Goal: Task Accomplishment & Management: Manage account settings

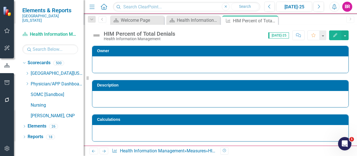
scroll to position [223, 0]
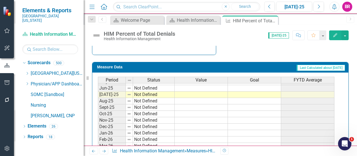
click at [27, 72] on icon "Dropdown" at bounding box center [27, 73] width 4 height 3
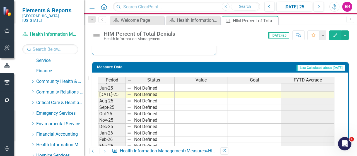
scroll to position [56, 0]
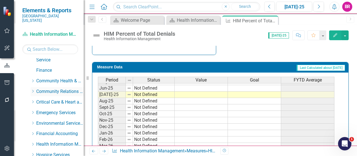
click at [33, 90] on icon at bounding box center [32, 91] width 1 height 3
drag, startPoint x: 55, startPoint y: 97, endPoint x: 52, endPoint y: 100, distance: 4.0
click at [55, 99] on link "Community Relations" at bounding box center [63, 102] width 42 height 6
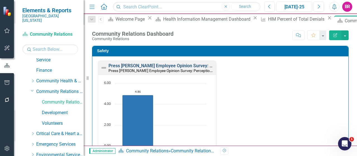
click at [197, 66] on link "Press [PERSON_NAME] Employee Opinion Survey: Perception of Safety Culture" at bounding box center [188, 65] width 158 height 5
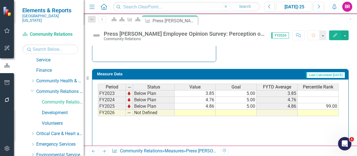
scroll to position [347, 0]
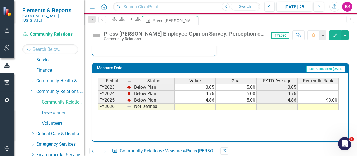
click at [236, 104] on td at bounding box center [236, 107] width 41 height 6
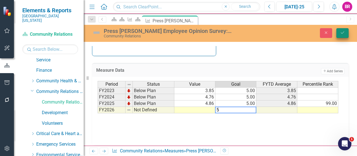
type textarea "5"
click at [341, 33] on icon "Save" at bounding box center [342, 33] width 5 height 4
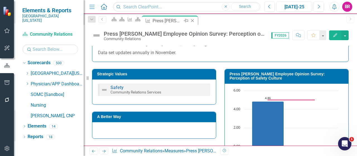
scroll to position [223, 0]
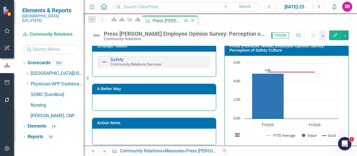
click at [195, 20] on icon "Close" at bounding box center [193, 20] width 6 height 4
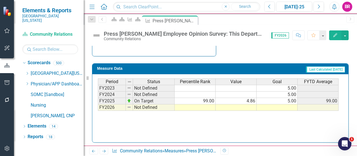
scroll to position [337, 0]
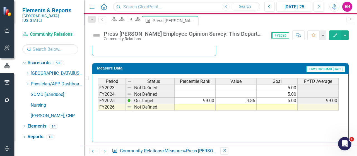
click at [291, 106] on td at bounding box center [277, 107] width 41 height 6
type textarea "6"
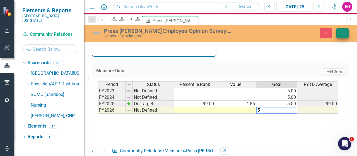
type textarea "5"
click at [341, 32] on icon "Save" at bounding box center [342, 33] width 5 height 4
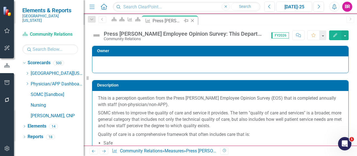
click at [195, 20] on icon "Close" at bounding box center [193, 20] width 6 height 4
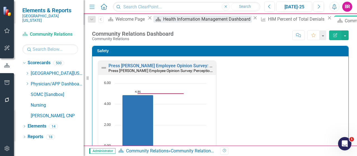
click at [327, 20] on icon "Close" at bounding box center [330, 18] width 6 height 4
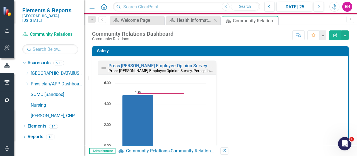
drag, startPoint x: 214, startPoint y: 20, endPoint x: 322, endPoint y: 96, distance: 131.8
click at [0, 0] on icon "Close" at bounding box center [0, 0] width 0 height 0
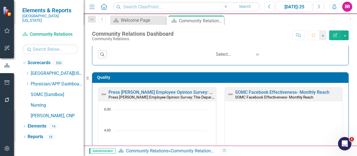
scroll to position [168, 0]
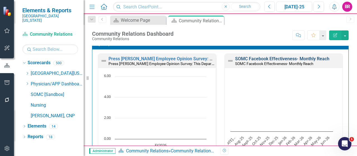
click at [294, 58] on link "SOMC Facebook Effectiveness- Monthly Reach" at bounding box center [282, 58] width 94 height 5
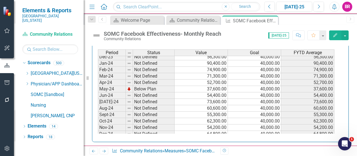
scroll to position [168, 0]
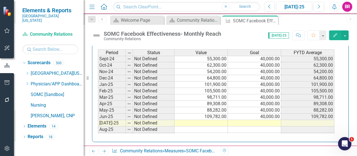
click at [268, 111] on tbody "[DATE]-23 Not Defined 52,200.00 40,000.00 52,200.00 Aug-23 Not Defined 69,000.0…" at bounding box center [216, 65] width 237 height 199
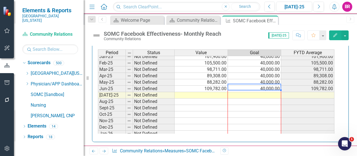
scroll to position [231, 0]
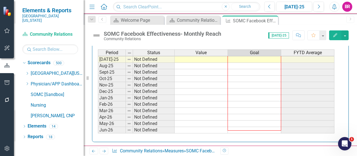
drag, startPoint x: 281, startPoint y: 88, endPoint x: 270, endPoint y: 125, distance: 38.9
click at [98, 125] on div "Period Status Value Goal FYTD Average Nov-23 Not Defined 47,500.00 40,000.00 47…" at bounding box center [98, 27] width 0 height 212
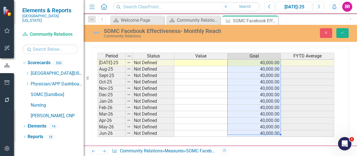
type textarea "40000"
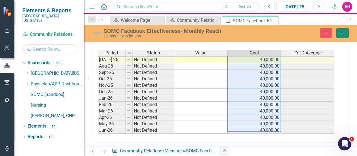
drag, startPoint x: 341, startPoint y: 30, endPoint x: 322, endPoint y: 48, distance: 26.7
click at [340, 29] on button "Save" at bounding box center [343, 33] width 12 height 10
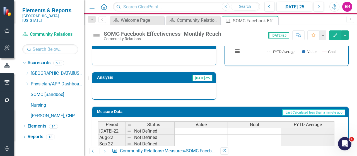
scroll to position [168, 0]
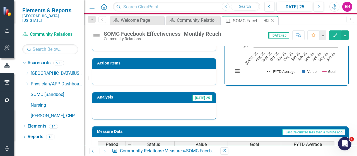
click at [273, 21] on icon "Close" at bounding box center [273, 20] width 6 height 4
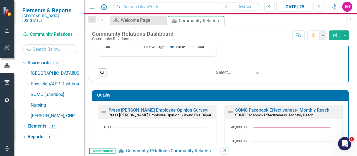
scroll to position [331, 0]
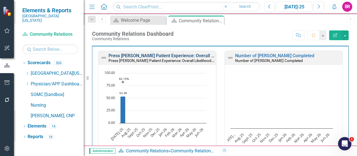
click at [204, 53] on link "Press [PERSON_NAME] Patient Experience: Overall Likelihood to Recommend" at bounding box center [186, 55] width 155 height 5
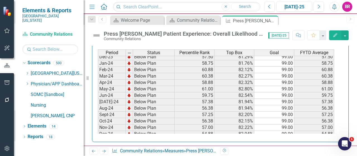
scroll to position [195, 0]
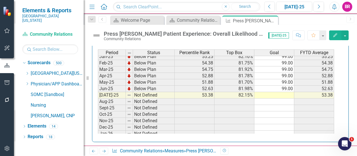
click at [283, 85] on tbody "Nov-23 Below Plan 57.88 81.34% 99.00 57.88 Dec-23 Below Plan 57.50 81.29% 99.00…" at bounding box center [216, 66] width 236 height 206
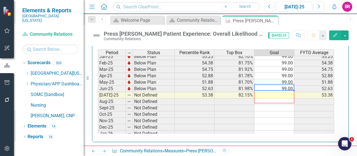
scroll to position [0, 0]
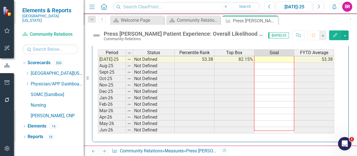
drag, startPoint x: 294, startPoint y: 89, endPoint x: 301, endPoint y: 84, distance: 8.2
click at [98, 127] on div "Period Status Percentile Rank Top Box Goal FYTD Average Feb-24 Below Plan 60.88…" at bounding box center [98, 36] width 0 height 193
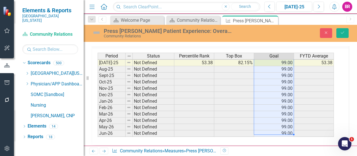
type textarea "99"
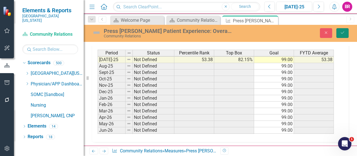
click at [343, 33] on icon "Save" at bounding box center [342, 33] width 5 height 4
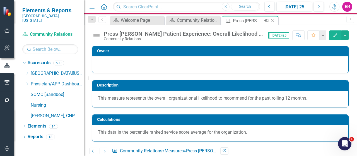
click at [272, 20] on icon at bounding box center [273, 20] width 3 height 3
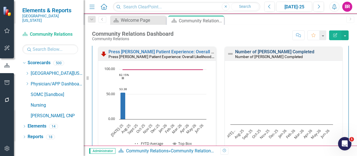
click at [262, 52] on link "Number of [PERSON_NAME] Completed" at bounding box center [274, 51] width 79 height 5
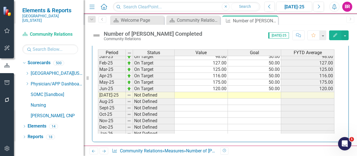
click at [272, 86] on td "50.00" at bounding box center [254, 89] width 53 height 6
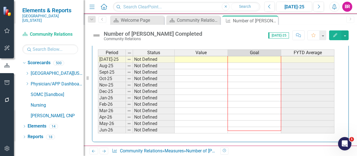
drag, startPoint x: 281, startPoint y: 89, endPoint x: 314, endPoint y: 45, distance: 55.1
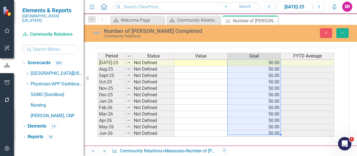
type textarea "50"
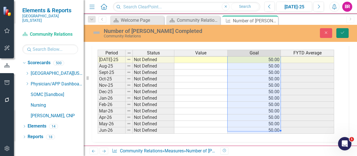
click at [340, 35] on button "Save" at bounding box center [343, 33] width 12 height 10
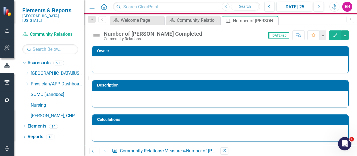
click at [0, 0] on icon at bounding box center [0, 0] width 0 height 0
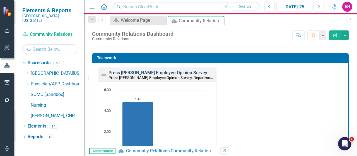
click at [183, 72] on div "Press [PERSON_NAME] Employee Opinion Survey: Departmental Employee Engagement S…" at bounding box center [157, 124] width 118 height 112
click at [175, 71] on link "Press [PERSON_NAME] Employee Opinion Survey: Departmental Employee Engagement S…" at bounding box center [203, 72] width 189 height 5
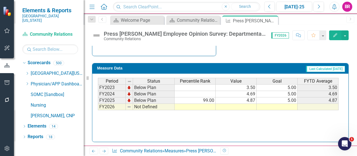
click at [278, 104] on td at bounding box center [277, 107] width 41 height 6
click at [290, 99] on td "5.00" at bounding box center [277, 100] width 41 height 6
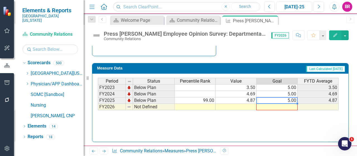
click at [98, 105] on div "Period Status Percentile Rank Value Goal FYTD Average FY2023 Below Plan 3.50 5.…" at bounding box center [98, 94] width 0 height 32
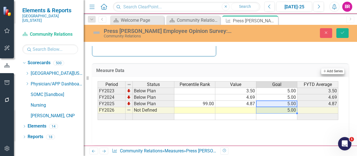
type textarea "5"
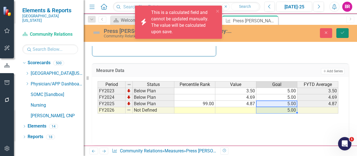
click at [342, 30] on button "Save" at bounding box center [343, 33] width 12 height 10
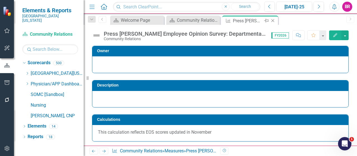
click at [274, 21] on icon "Close" at bounding box center [273, 20] width 6 height 4
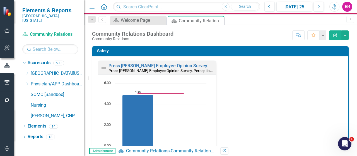
click at [348, 94] on div "Safety Press [PERSON_NAME] Employee Opinion Survey: Perception of Safety Cultur…" at bounding box center [220, 119] width 265 height 161
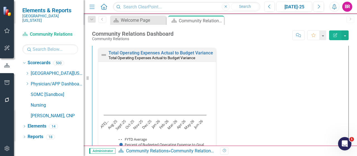
scroll to position [642, 0]
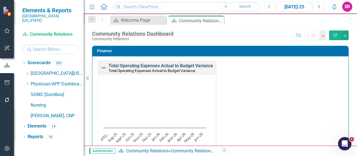
click at [197, 63] on link "Total Operating Expenses Actual to Budget Variance" at bounding box center [161, 65] width 105 height 5
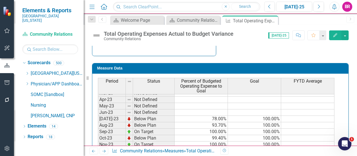
scroll to position [112, 0]
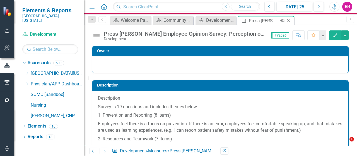
click at [288, 19] on icon "Close" at bounding box center [289, 20] width 6 height 4
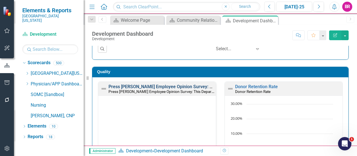
click at [150, 86] on link "Press [PERSON_NAME] Employee Opinion Survey: This Department Provides High Qual…" at bounding box center [213, 86] width 209 height 5
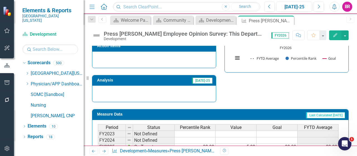
scroll to position [307, 0]
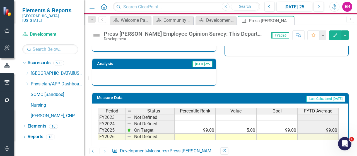
click at [277, 136] on td at bounding box center [277, 137] width 41 height 6
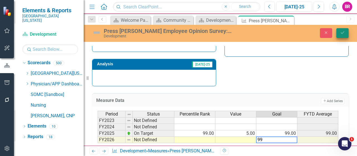
type textarea "99"
click at [346, 29] on button "Save" at bounding box center [343, 33] width 12 height 10
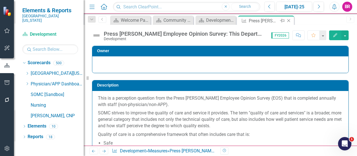
click at [290, 20] on icon "Close" at bounding box center [289, 20] width 6 height 4
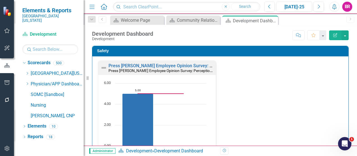
scroll to position [84, 0]
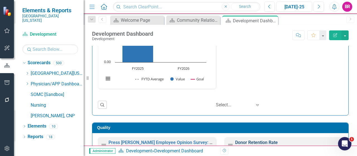
click at [248, 140] on link "Donor Retention Rate" at bounding box center [256, 142] width 43 height 5
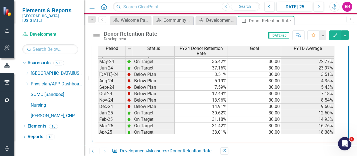
scroll to position [195, 0]
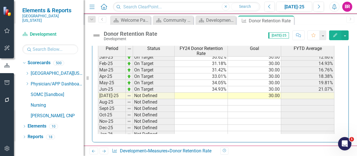
click at [278, 91] on tbody "Jul-23 Below Plan 3.58% 30.00 3.58% Aug-23 Below Plan 5.50% 30.00 4.54% Sep-23 …" at bounding box center [216, 37] width 237 height 199
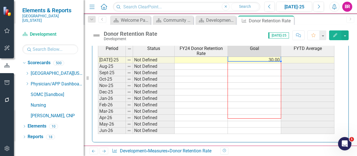
scroll to position [264, 0]
drag, startPoint x: 281, startPoint y: 95, endPoint x: 302, endPoint y: 67, distance: 34.7
click at [98, 124] on div "Period Status FY24 Donor Retention Rate Goal FYTD Average Feb-24 On Target 33.5…" at bounding box center [98, 35] width 0 height 198
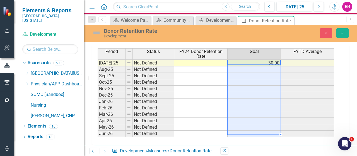
type textarea "30"
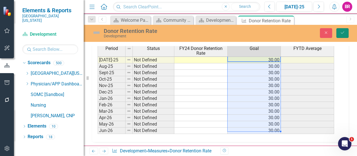
click at [342, 33] on icon "Save" at bounding box center [342, 33] width 5 height 4
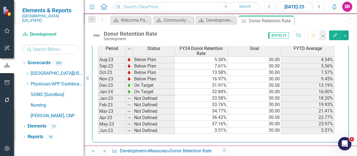
scroll to position [84, 0]
click at [290, 20] on icon "Close" at bounding box center [289, 20] width 6 height 4
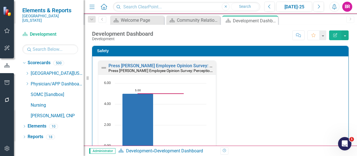
scroll to position [1, 0]
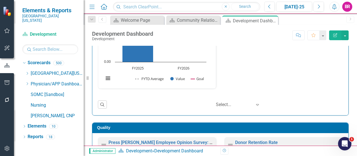
drag, startPoint x: 304, startPoint y: 96, endPoint x: 229, endPoint y: 115, distance: 77.3
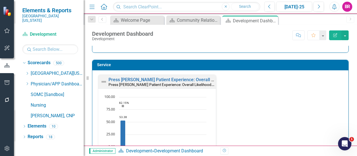
scroll to position [0, 0]
click at [181, 78] on link "Press [PERSON_NAME] Patient Experience: Overall Likelihood to Recommend" at bounding box center [186, 79] width 155 height 5
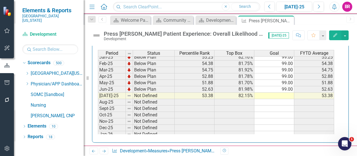
click at [286, 86] on tbody "Jul-23 Below Plan 55.63 80.54% 99.00 55.63 Aug-23 Below Plan 55.50 80.78% 99.00…" at bounding box center [216, 37] width 236 height 199
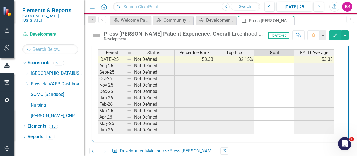
drag, startPoint x: 295, startPoint y: 90, endPoint x: 343, endPoint y: 20, distance: 85.5
click at [98, 125] on div "Period Status Percentile Rank Top Box Goal FYTD Average Jul-24 Below Plan 57.38…" at bounding box center [98, 56] width 0 height 168
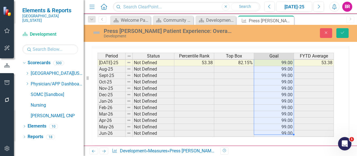
type textarea "99"
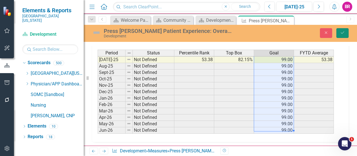
click at [338, 32] on button "Save" at bounding box center [343, 33] width 12 height 10
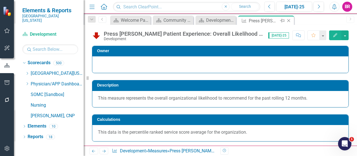
click at [289, 21] on icon "Close" at bounding box center [289, 20] width 6 height 4
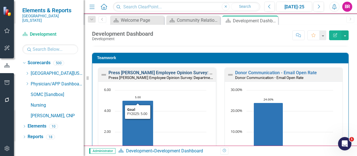
click at [151, 71] on link "Press [PERSON_NAME] Employee Opinion Survey: Departmental Employee Engagement S…" at bounding box center [203, 72] width 189 height 5
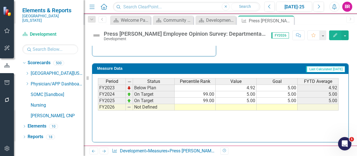
scroll to position [231, 0]
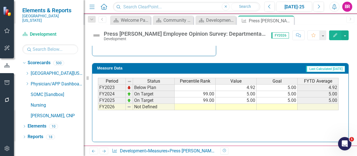
click at [291, 97] on td "5.00" at bounding box center [277, 100] width 41 height 6
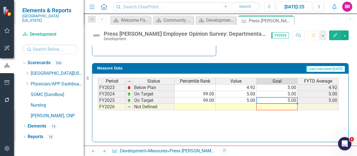
drag, startPoint x: 298, startPoint y: 102, endPoint x: 298, endPoint y: 106, distance: 3.9
click at [98, 110] on div at bounding box center [98, 110] width 0 height 0
type textarea "5"
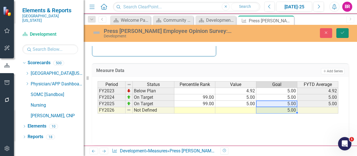
click at [342, 32] on icon "Save" at bounding box center [342, 33] width 5 height 4
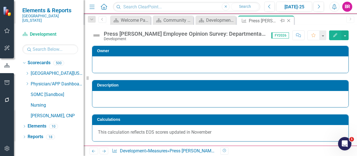
click at [289, 21] on icon "Close" at bounding box center [289, 20] width 6 height 4
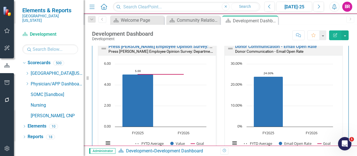
scroll to position [475, 0]
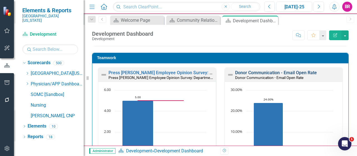
click at [293, 70] on link "Donor Communication - Email Open Rate" at bounding box center [276, 72] width 82 height 5
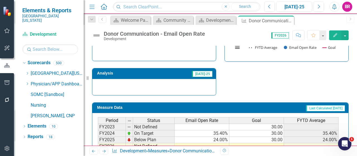
scroll to position [195, 0]
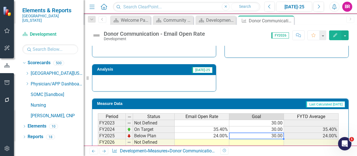
click at [275, 134] on td "30.00" at bounding box center [256, 136] width 55 height 6
drag, startPoint x: 284, startPoint y: 137, endPoint x: 283, endPoint y: 141, distance: 3.6
click at [98, 141] on div "Period Status Email Open Rate Goal FYTD Average FY2023 Not Defined 30.00 FY2024…" at bounding box center [98, 132] width 0 height 39
type textarea "30"
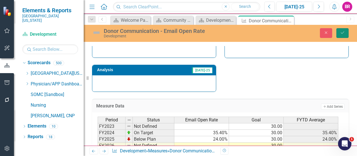
click at [342, 34] on icon "Save" at bounding box center [342, 33] width 5 height 4
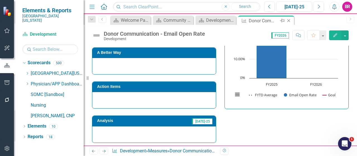
scroll to position [84, 0]
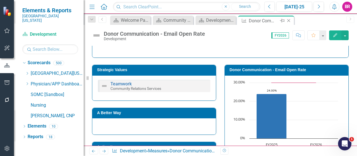
click at [289, 20] on icon at bounding box center [289, 20] width 3 height 3
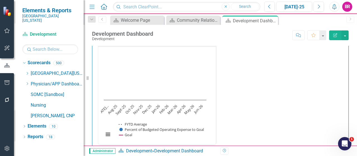
scroll to position [642, 0]
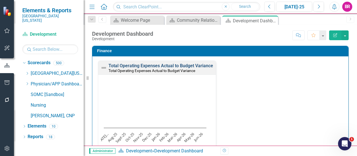
click at [189, 63] on link "Total Operating Expenses Actual to Budget Variance" at bounding box center [161, 65] width 105 height 5
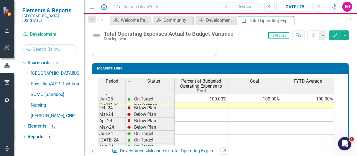
scroll to position [223, 0]
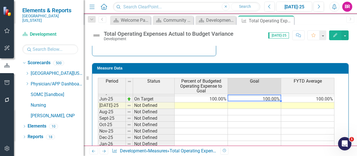
click at [271, 97] on td "100.00%" at bounding box center [254, 99] width 53 height 6
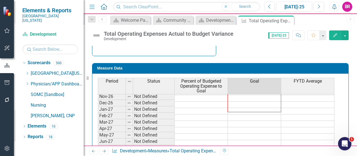
scroll to position [346, 0]
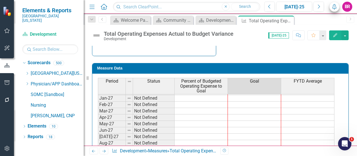
drag, startPoint x: 281, startPoint y: 100, endPoint x: 337, endPoint y: 4, distance: 111.0
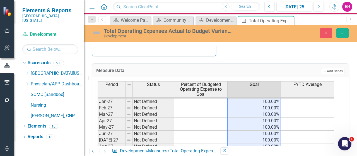
type textarea "100"
click at [341, 37] on button "Save" at bounding box center [343, 33] width 12 height 10
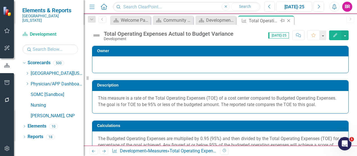
click at [288, 20] on icon "Close" at bounding box center [289, 20] width 6 height 4
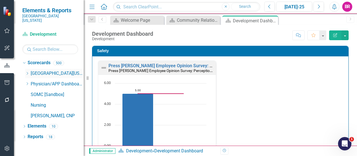
click at [27, 71] on div "Dropdown" at bounding box center [27, 73] width 4 height 5
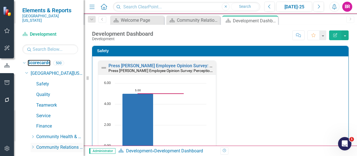
click at [35, 60] on link "Scorecards" at bounding box center [39, 63] width 23 height 6
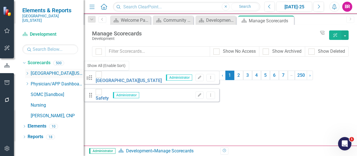
drag, startPoint x: 288, startPoint y: 19, endPoint x: 29, endPoint y: 67, distance: 262.9
click at [0, 0] on icon "Close" at bounding box center [0, 0] width 0 height 0
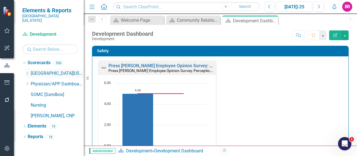
click at [26, 72] on icon "Dropdown" at bounding box center [27, 73] width 4 height 3
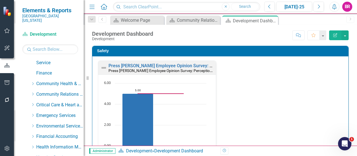
scroll to position [56, 0]
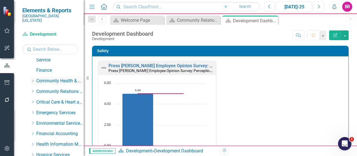
click at [32, 79] on icon "Dropdown" at bounding box center [33, 80] width 4 height 3
click at [33, 78] on icon "Dropdown" at bounding box center [32, 80] width 3 height 4
click at [32, 90] on icon "Dropdown" at bounding box center [33, 91] width 4 height 3
click at [54, 120] on link "Volunteers" at bounding box center [63, 123] width 42 height 6
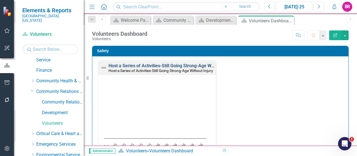
click at [119, 67] on link "Host a Series of Activities-Still Going Strong-Age Without Injury" at bounding box center [172, 65] width 127 height 5
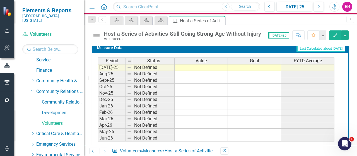
scroll to position [203, 0]
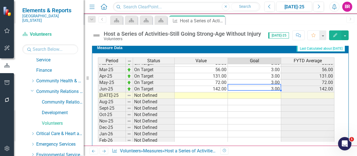
click at [271, 87] on tbody "Nov-23 On Target 37.00 3.00 37.00 Dec-23 On Target 44.00 3.00 44.00 Jan-24 On T…" at bounding box center [216, 67] width 237 height 206
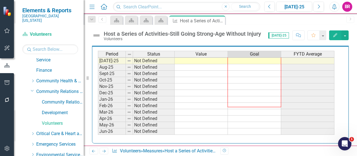
scroll to position [259, 0]
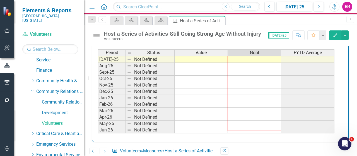
drag, startPoint x: 280, startPoint y: 89, endPoint x: 277, endPoint y: 105, distance: 15.7
click at [98, 126] on div "Period Status Value Goal FYTD Average Mar-24 On Target 43.00 3.00 43.00 Apr-24 …" at bounding box center [98, 40] width 0 height 187
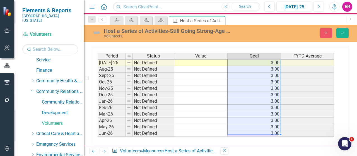
type textarea "3"
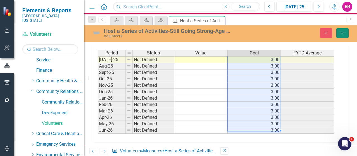
click at [343, 32] on icon "Save" at bounding box center [342, 33] width 5 height 4
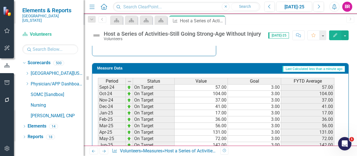
scroll to position [195, 0]
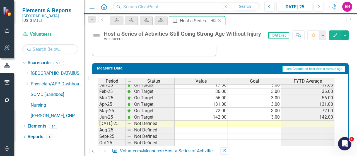
click at [220, 21] on icon at bounding box center [220, 20] width 3 height 3
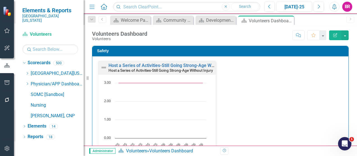
scroll to position [168, 0]
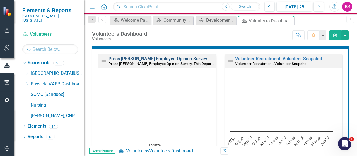
click at [141, 59] on link "Press [PERSON_NAME] Employee Opinion Survey: This Department Provides High Qual…" at bounding box center [213, 58] width 209 height 5
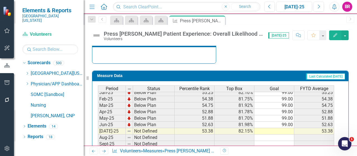
scroll to position [223, 0]
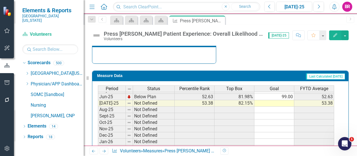
drag, startPoint x: 287, startPoint y: 94, endPoint x: 291, endPoint y: 95, distance: 4.4
click at [287, 94] on td "99.00" at bounding box center [275, 97] width 40 height 6
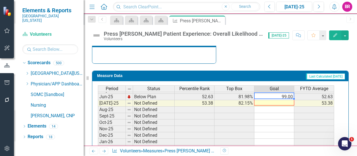
scroll to position [231, 0]
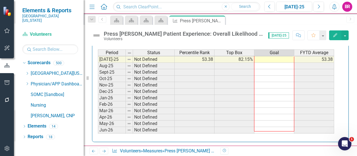
drag, startPoint x: 294, startPoint y: 97, endPoint x: 285, endPoint y: 124, distance: 28.8
click at [98, 124] on div "Period Status Percentile Rank Top Box Goal FYTD Average Jul-24 Below Plan 57.38…" at bounding box center [98, 56] width 0 height 168
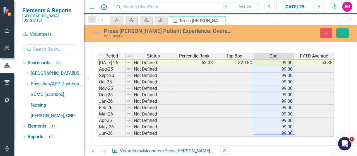
type textarea "99"
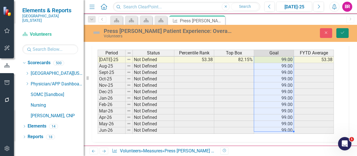
click at [341, 32] on icon "Save" at bounding box center [342, 33] width 5 height 4
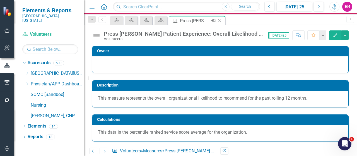
scroll to position [168, 0]
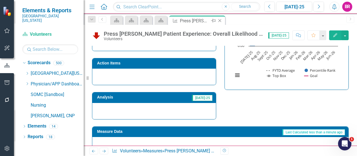
click at [220, 20] on icon at bounding box center [220, 20] width 3 height 3
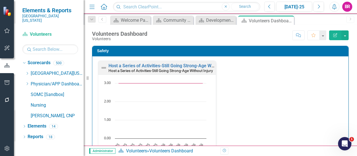
scroll to position [492, 0]
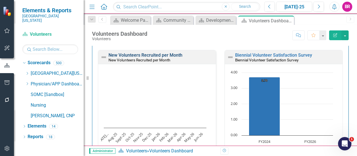
click at [174, 58] on link "New Volunteers Recruited per Month" at bounding box center [146, 54] width 74 height 5
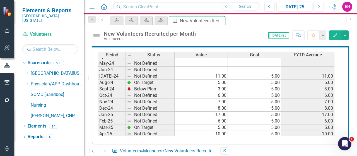
scroll to position [195, 0]
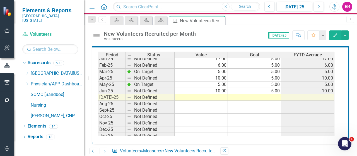
click at [271, 90] on tbody "Jul-23 Not Defined Aug-23 Not Defined Sep-23 Not Defined Oct-23 Not Defined Nov…" at bounding box center [216, 39] width 237 height 199
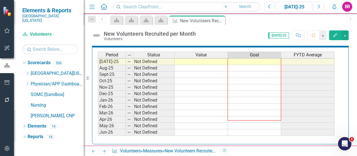
scroll to position [310, 0]
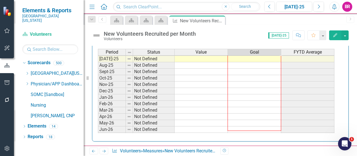
drag, startPoint x: 280, startPoint y: 91, endPoint x: 275, endPoint y: 125, distance: 34.0
click at [98, 125] on div "Period Status Value Goal FYTD Average Jul-24 Not Defined 11.00 5.00 11.00 Aug-2…" at bounding box center [98, 56] width 0 height 168
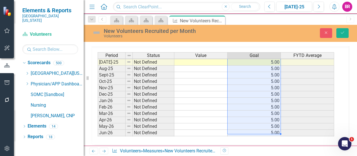
type textarea "5"
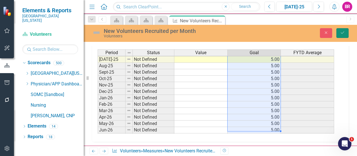
click at [338, 35] on button "Save" at bounding box center [343, 33] width 12 height 10
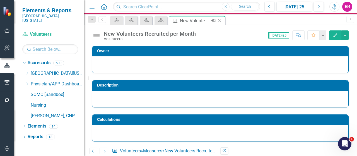
click at [220, 20] on icon at bounding box center [220, 20] width 3 height 3
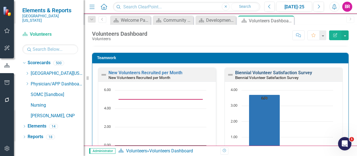
click at [289, 72] on link "Biennial Volunteer Satisfaction Survey" at bounding box center [273, 72] width 77 height 5
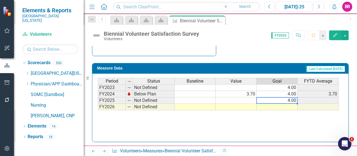
click at [286, 100] on td "4.00" at bounding box center [277, 100] width 41 height 6
drag, startPoint x: 297, startPoint y: 102, endPoint x: 297, endPoint y: 105, distance: 3.1
click at [98, 105] on div "Period Status Baseline Value Goal FYTD Average FY2023 Not Defined 4.00 FY2024 B…" at bounding box center [98, 94] width 0 height 32
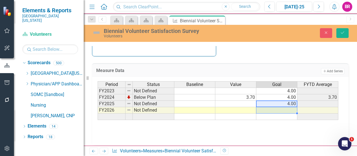
type textarea "4"
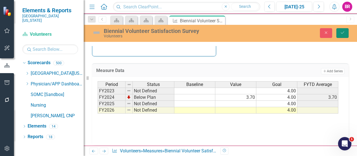
click at [341, 35] on icon "Save" at bounding box center [342, 33] width 5 height 4
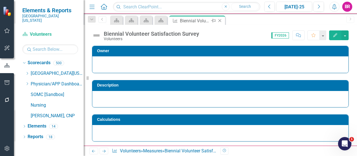
click at [221, 21] on icon "Close" at bounding box center [220, 20] width 6 height 4
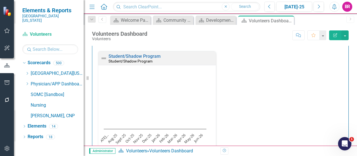
scroll to position [558, 0]
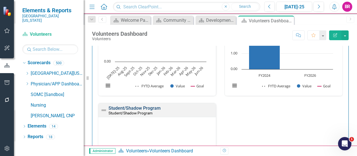
click at [139, 107] on link "Student/Shadow Program" at bounding box center [135, 108] width 52 height 5
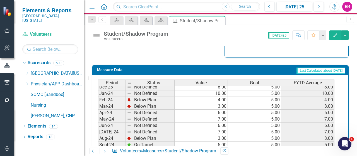
scroll to position [140, 0]
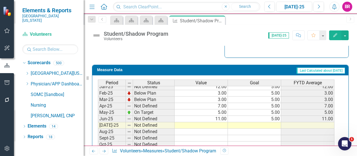
click at [98, 120] on div "Period Status Value Goal FYTD Average Nov-23 On Target 5.00 5.00 5.00 Dec-23 No…" at bounding box center [98, 93] width 0 height 212
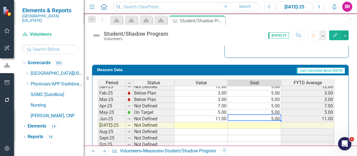
click at [279, 117] on td "5.00" at bounding box center [254, 119] width 53 height 6
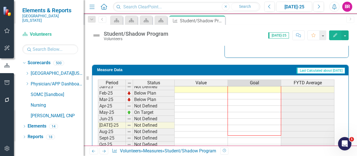
scroll to position [231, 0]
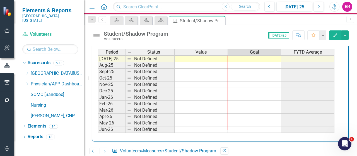
drag, startPoint x: 280, startPoint y: 119, endPoint x: 276, endPoint y: 128, distance: 9.4
click at [98, 128] on div "Period Status Value Goal FYTD Average Feb-24 Below Plan 4.00 5.00 4.00 Mar-24 B…" at bounding box center [98, 36] width 0 height 193
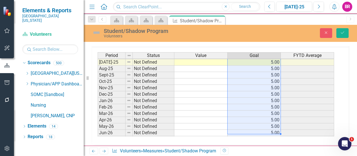
type textarea "5"
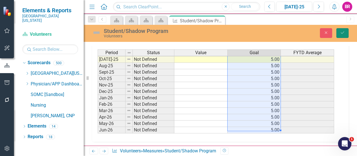
click at [345, 34] on icon "Save" at bounding box center [342, 33] width 5 height 4
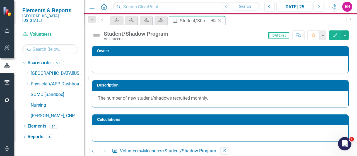
click at [219, 21] on icon at bounding box center [220, 20] width 3 height 3
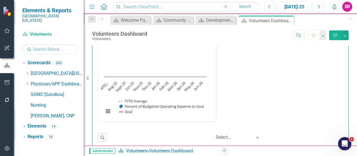
scroll to position [817, 0]
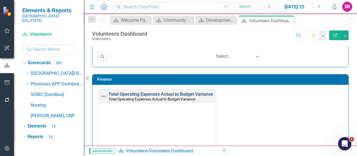
click at [149, 92] on link "Total Operating Expenses Actual to Budget Variance" at bounding box center [161, 94] width 105 height 5
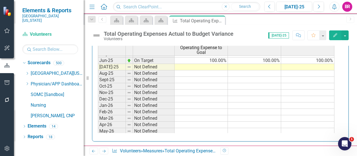
click at [266, 59] on tbody "May-24 Below Plan 74.00% 100.00% Jun-24 On Target 100.00% 100.00% 87.40% Jul-24…" at bounding box center [216, 67] width 237 height 186
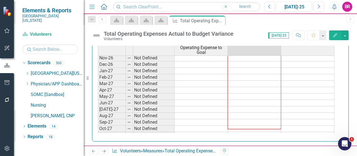
drag, startPoint x: 281, startPoint y: 61, endPoint x: 288, endPoint y: 53, distance: 10.3
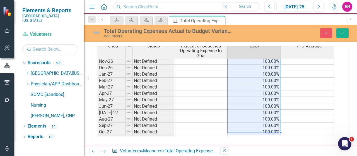
type textarea "100"
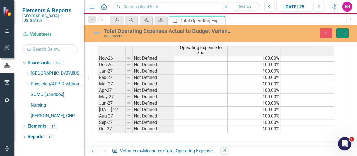
click at [342, 31] on icon "Save" at bounding box center [342, 33] width 5 height 4
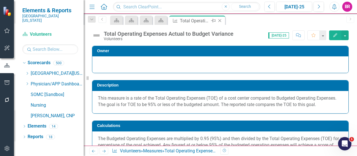
click at [222, 20] on icon "Close" at bounding box center [220, 20] width 6 height 4
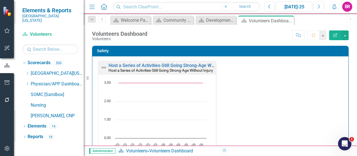
click at [8, 81] on icon "button" at bounding box center [7, 82] width 6 height 4
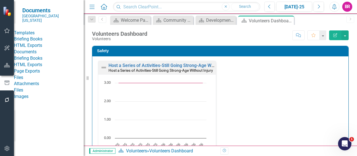
click at [37, 49] on link "HTML Exports" at bounding box center [49, 45] width 70 height 6
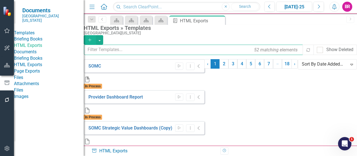
click at [167, 52] on input "text" at bounding box center [194, 50] width 220 height 10
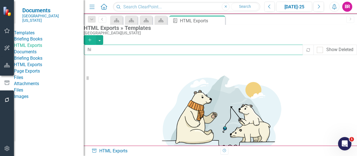
type input "h"
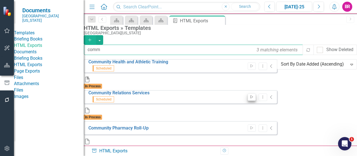
type input "comm"
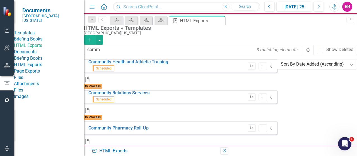
click at [254, 95] on icon "Start" at bounding box center [252, 96] width 4 height 3
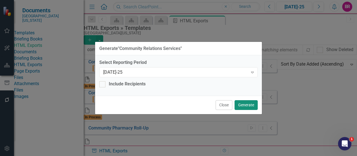
click at [248, 104] on button "Generate" at bounding box center [246, 105] width 23 height 10
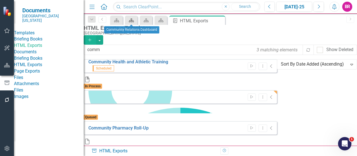
click at [132, 18] on icon at bounding box center [131, 20] width 5 height 4
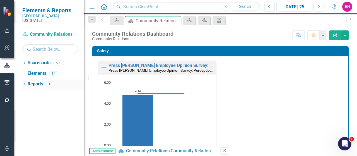
scroll to position [84, 0]
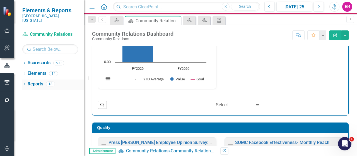
click at [37, 81] on link "Reports" at bounding box center [36, 84] width 16 height 6
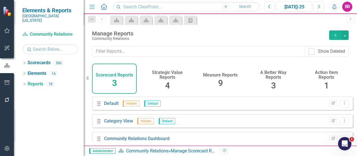
drag, startPoint x: 218, startPoint y: 80, endPoint x: 228, endPoint y: 81, distance: 10.6
click at [218, 80] on span "9" at bounding box center [220, 83] width 5 height 10
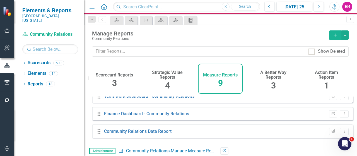
scroll to position [113, 0]
click at [163, 134] on link "Community Relations Data Report" at bounding box center [138, 131] width 68 height 5
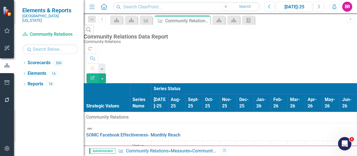
scroll to position [22, 0]
click at [106, 73] on button "button" at bounding box center [102, 78] width 7 height 10
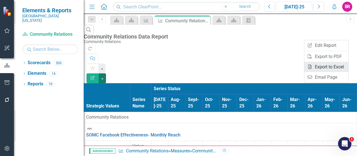
click at [329, 67] on link "Excel Export to Excel" at bounding box center [327, 67] width 44 height 10
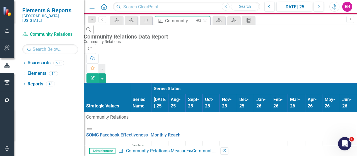
click at [206, 21] on icon "Close" at bounding box center [205, 20] width 6 height 4
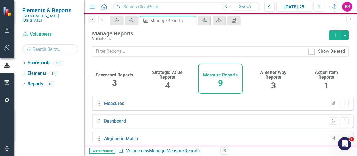
click at [91, 20] on icon "Dropdown" at bounding box center [91, 20] width 5 height 4
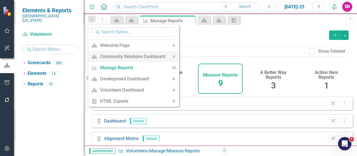
click at [173, 56] on icon "Close" at bounding box center [173, 57] width 5 height 4
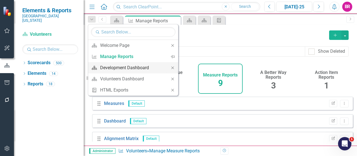
click at [122, 68] on div "Development Dashboard" at bounding box center [132, 67] width 64 height 7
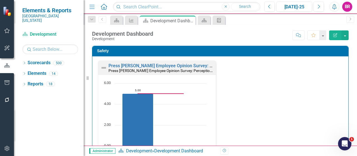
scroll to position [1, 0]
click at [35, 81] on link "Reports" at bounding box center [36, 84] width 16 height 6
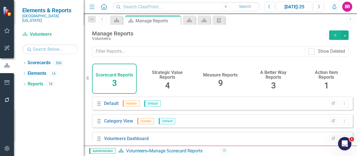
click at [218, 83] on span "9" at bounding box center [220, 83] width 5 height 10
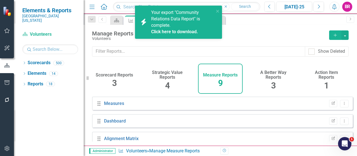
scroll to position [113, 0]
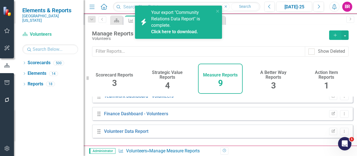
click at [173, 32] on link "Click here to download." at bounding box center [174, 31] width 47 height 5
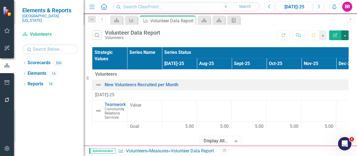
click at [345, 34] on button "button" at bounding box center [345, 35] width 7 height 10
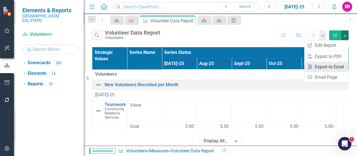
click at [328, 68] on link "Excel Export to Excel" at bounding box center [327, 67] width 44 height 10
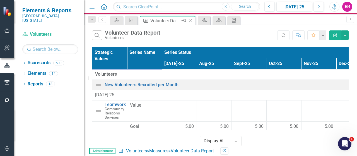
click at [190, 19] on icon "Close" at bounding box center [191, 20] width 6 height 4
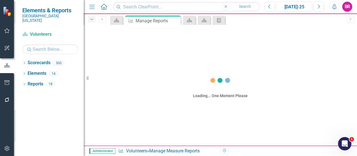
click at [90, 21] on icon "Dropdown" at bounding box center [91, 20] width 5 height 4
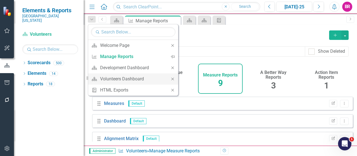
click at [174, 78] on icon "Close" at bounding box center [172, 79] width 5 height 4
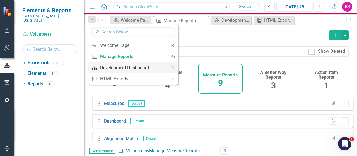
click at [123, 69] on div "Development Dashboard" at bounding box center [132, 67] width 64 height 7
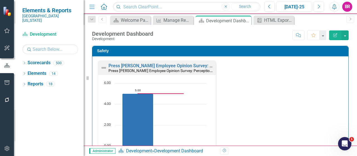
click at [248, 85] on div "Press Ganey Employee Opinion Survey: Perception of Safety Culture Press Ganey E…" at bounding box center [220, 120] width 253 height 119
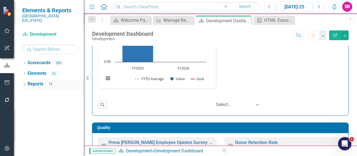
click at [36, 82] on link "Reports" at bounding box center [36, 84] width 16 height 6
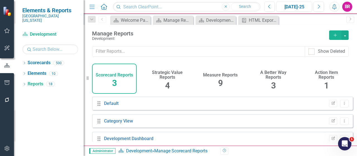
click at [216, 73] on h4 "Measure Reports" at bounding box center [220, 75] width 35 height 5
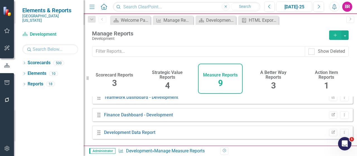
scroll to position [113, 0]
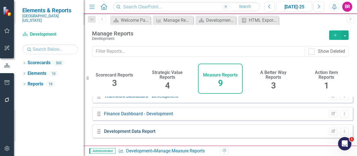
click at [146, 134] on link "Development Data Report" at bounding box center [129, 131] width 51 height 5
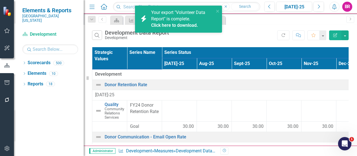
click at [185, 26] on link "Click here to download." at bounding box center [174, 25] width 47 height 5
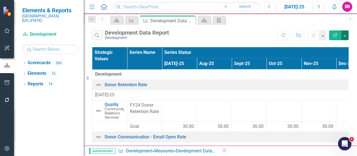
click at [347, 33] on button "button" at bounding box center [345, 35] width 7 height 10
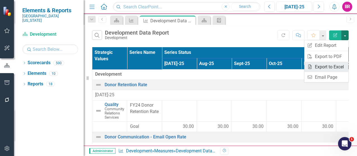
click at [326, 67] on link "Excel Export to Excel" at bounding box center [327, 67] width 44 height 10
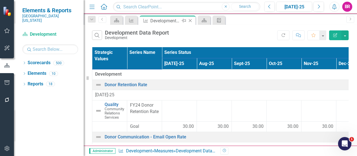
click at [191, 21] on icon at bounding box center [190, 20] width 3 height 3
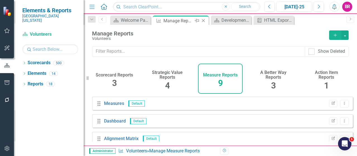
click at [202, 20] on icon "Close" at bounding box center [204, 20] width 6 height 4
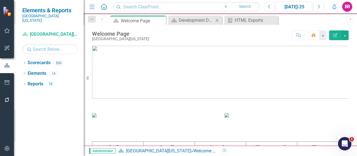
click at [216, 20] on icon "Close" at bounding box center [217, 20] width 6 height 4
click at [185, 20] on div "HTML Exports" at bounding box center [197, 20] width 37 height 7
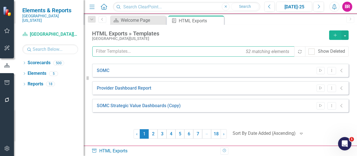
click at [186, 54] on input "text" at bounding box center [193, 51] width 203 height 10
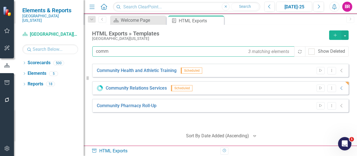
type input "comm"
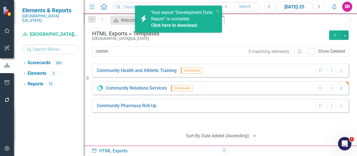
click at [192, 26] on link "Click here to download." at bounding box center [174, 25] width 47 height 5
